Goal: Task Accomplishment & Management: Use online tool/utility

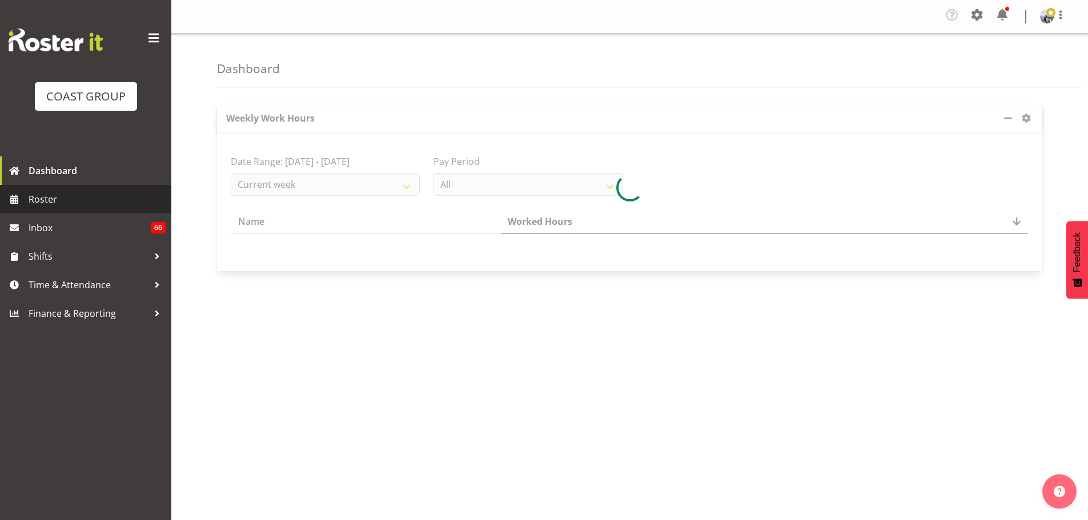
click at [38, 194] on span "Roster" at bounding box center [97, 199] width 137 height 17
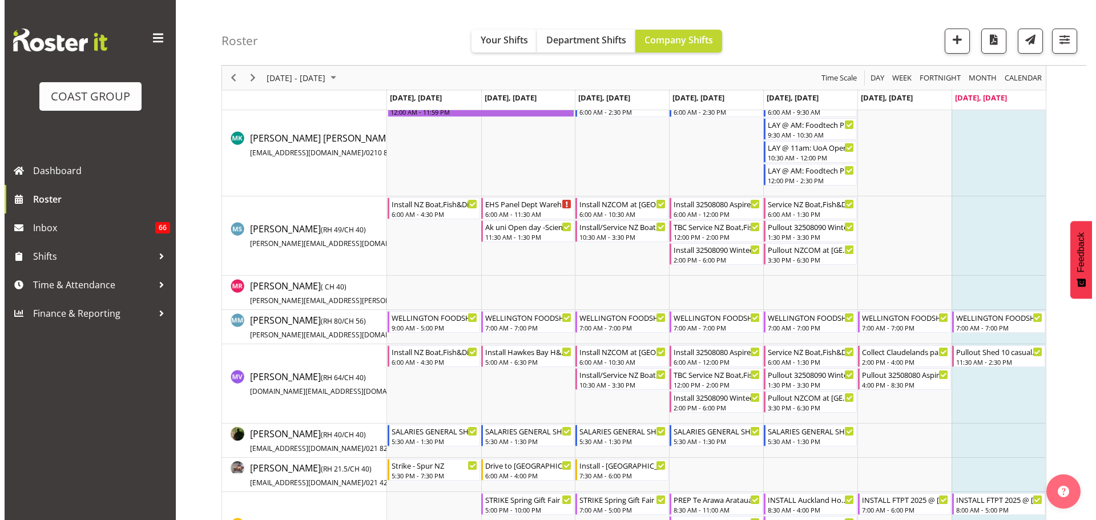
scroll to position [3610, 0]
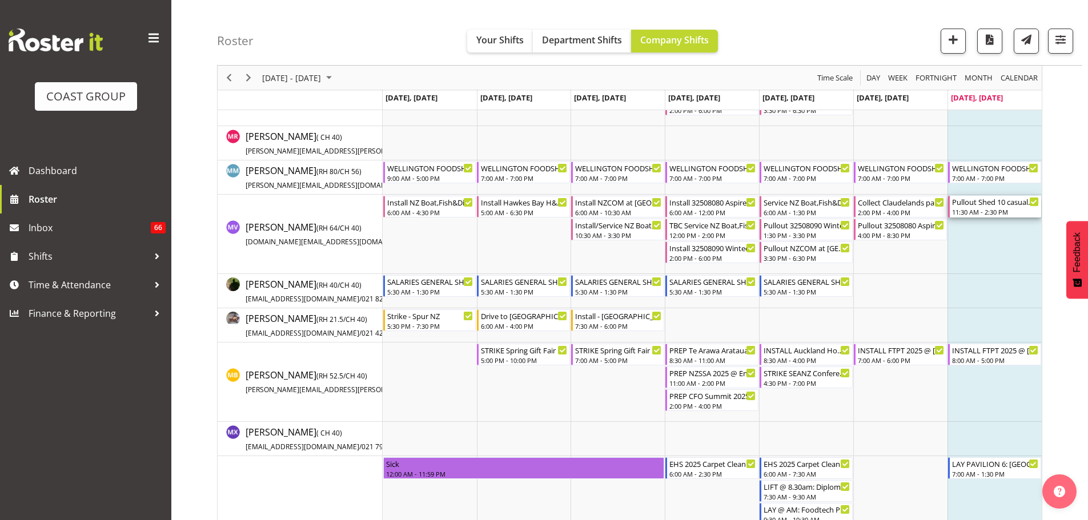
click at [1007, 206] on div "Pullout Shed 10 casual. Out at 12pm." at bounding box center [995, 201] width 87 height 11
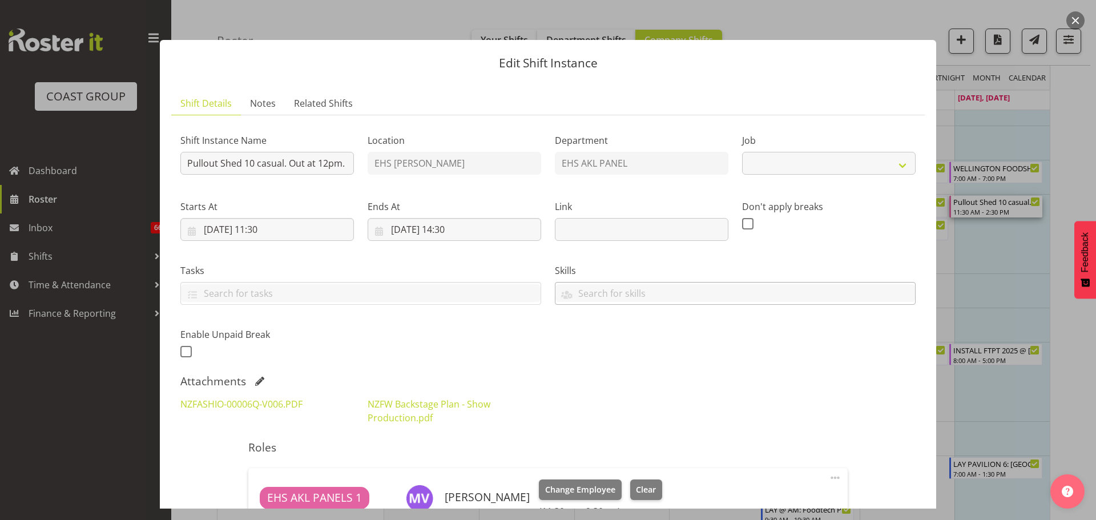
select select "8652"
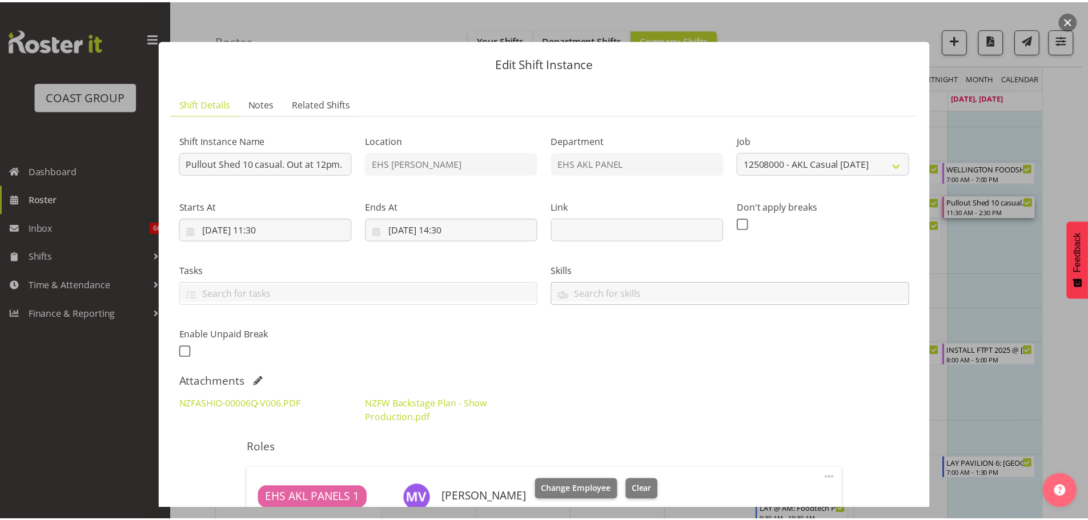
scroll to position [285, 0]
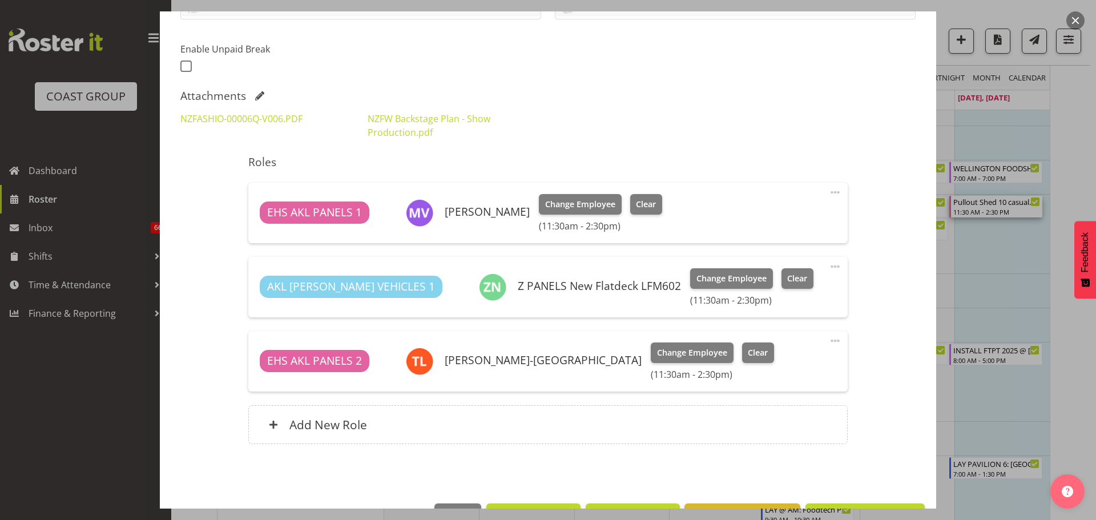
click at [1087, 331] on div at bounding box center [548, 260] width 1096 height 520
